Goal: Use online tool/utility: Utilize a website feature to perform a specific function

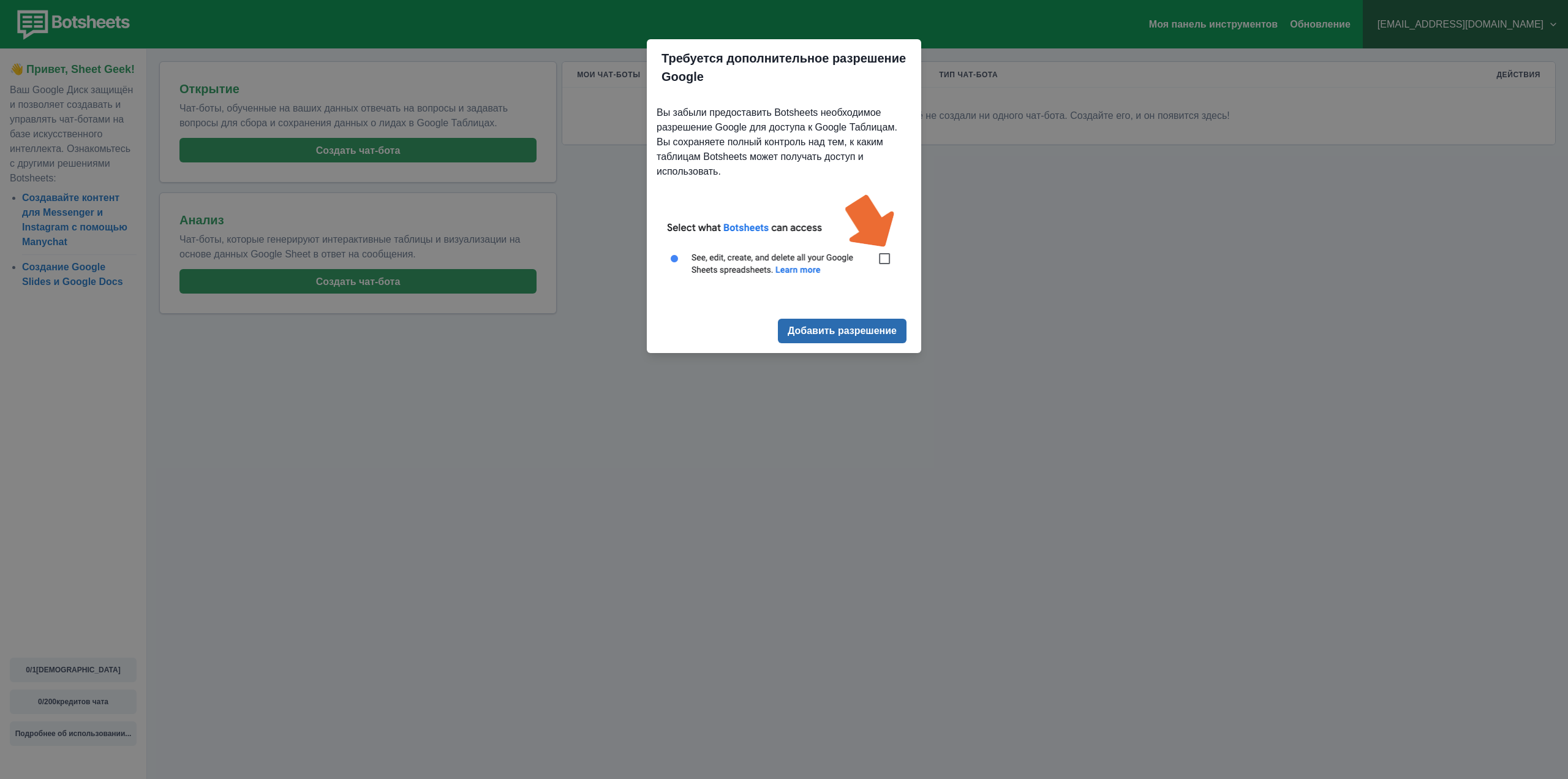
click at [862, 334] on font "Добавить разрешение" at bounding box center [843, 331] width 109 height 11
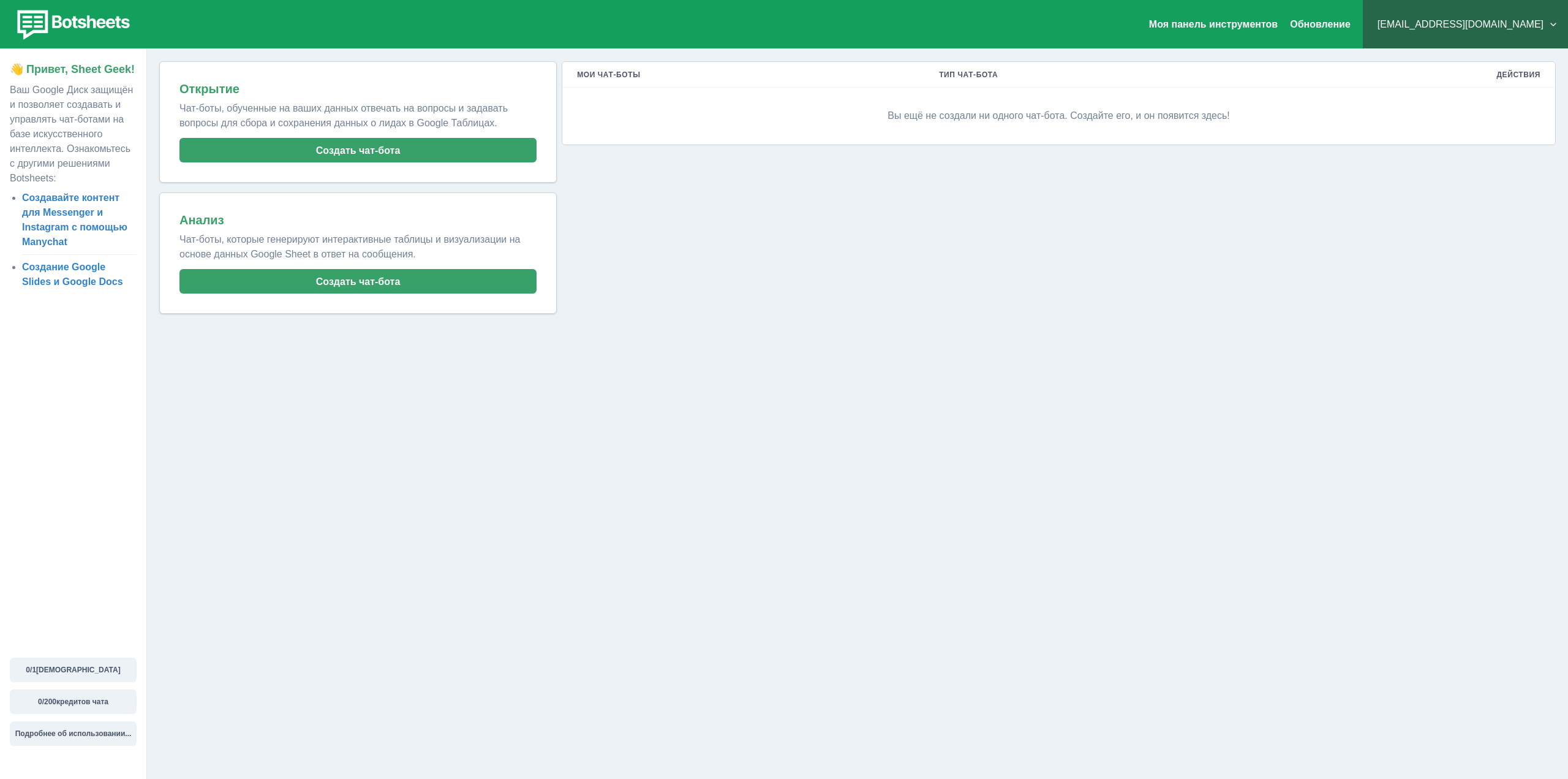
click at [777, 269] on div "Мои чат-боты Тип чат-бота Действия Вы ещё не создали ни одного чат-бота. Создай…" at bounding box center [1056, 187] width 999 height 252
click at [398, 156] on button "Создать чат-бота" at bounding box center [358, 150] width 357 height 25
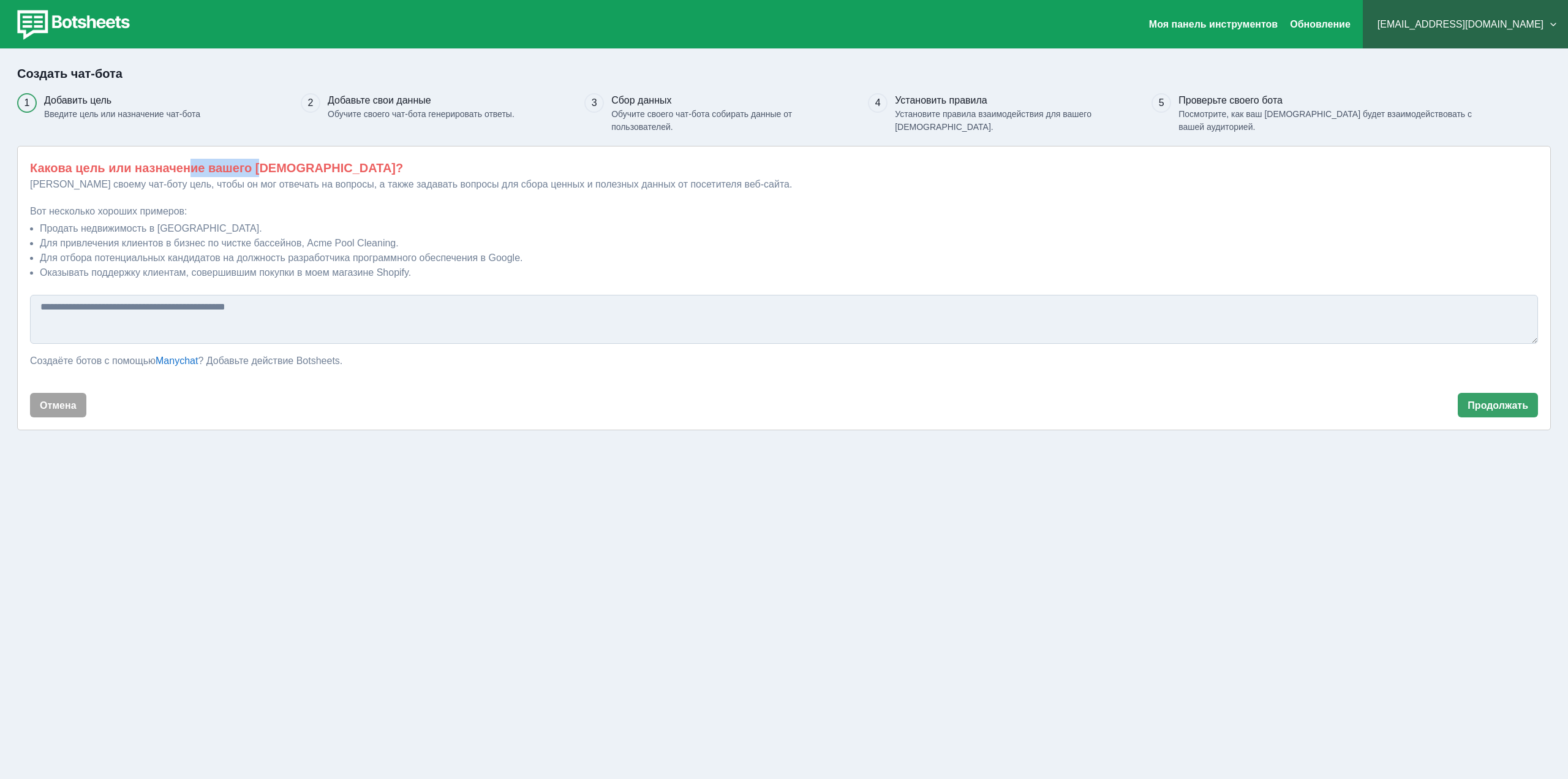
drag, startPoint x: 180, startPoint y: 167, endPoint x: 255, endPoint y: 174, distance: 75.3
click at [255, 174] on font "Какова цель или назначение вашего [DEMOGRAPHIC_DATA]?" at bounding box center [216, 168] width 373 height 14
click at [178, 241] on font "Для привлечения клиентов в бизнес по чистке бассейнов, Acme Pool Cleaning." at bounding box center [219, 243] width 359 height 11
